Goal: Transaction & Acquisition: Subscribe to service/newsletter

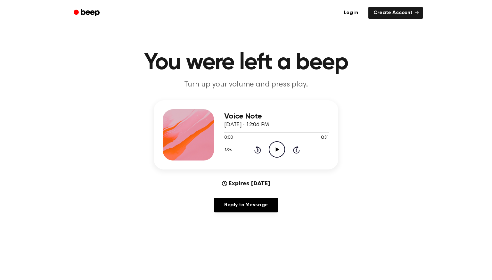
click at [0, 234] on main "You were left a beep Turn up your volume and press play. Voice Note September 1…" at bounding box center [246, 206] width 492 height 413
click at [460, 187] on div "Voice Note September 17, 2025 · 12:06 PM 0:00 0:31 Your browser does not suppor…" at bounding box center [246, 158] width 477 height 117
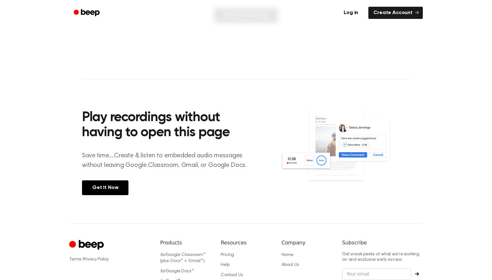
scroll to position [190, 0]
click at [116, 185] on link "Get It Now" at bounding box center [105, 187] width 46 height 15
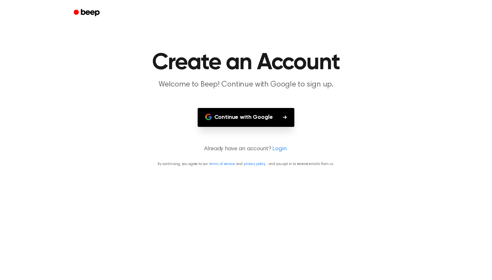
click at [268, 118] on button "Continue with Google" at bounding box center [246, 117] width 97 height 19
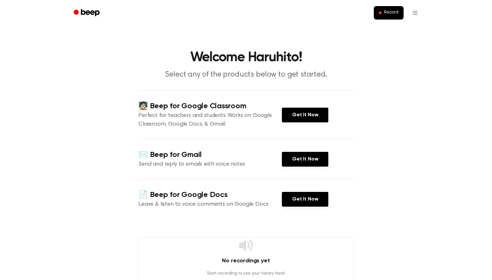
scroll to position [3, 0]
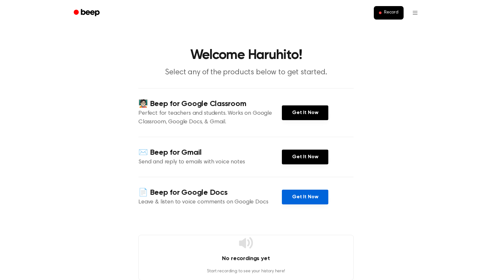
click at [300, 200] on link "Get It Now" at bounding box center [305, 197] width 46 height 15
